Goal: Information Seeking & Learning: Learn about a topic

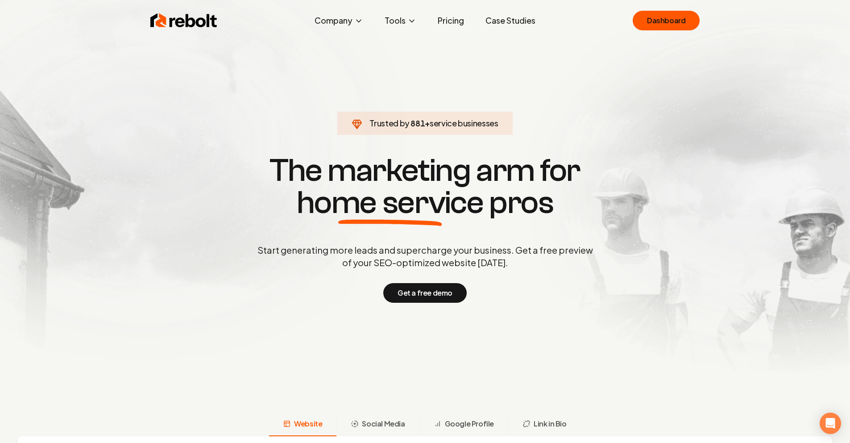
click at [526, 22] on link "Case Studies" at bounding box center [510, 21] width 64 height 18
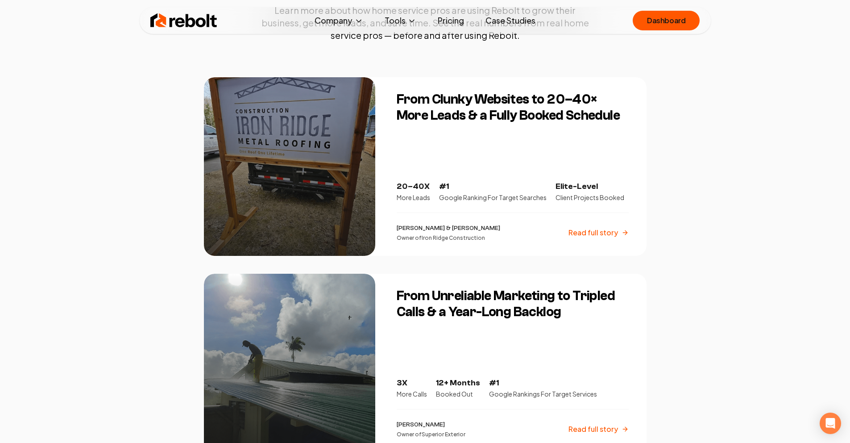
scroll to position [146, 0]
